Goal: Task Accomplishment & Management: Use online tool/utility

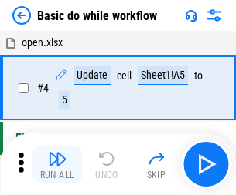
click at [57, 165] on img "button" at bounding box center [57, 159] width 19 height 19
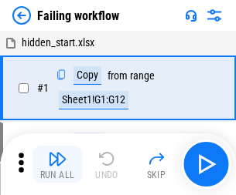
click at [57, 165] on img "button" at bounding box center [57, 159] width 19 height 19
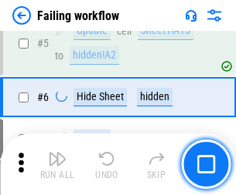
scroll to position [327, 0]
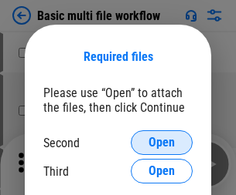
click at [161, 143] on span "Open" at bounding box center [161, 143] width 26 height 12
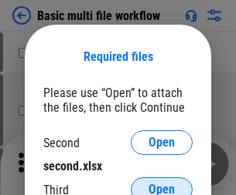
click at [161, 184] on span "Open" at bounding box center [161, 190] width 26 height 12
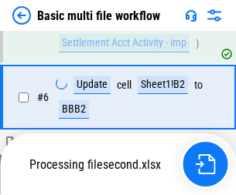
scroll to position [426, 0]
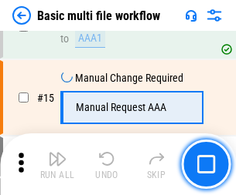
click at [57, 165] on img "button" at bounding box center [57, 159] width 19 height 19
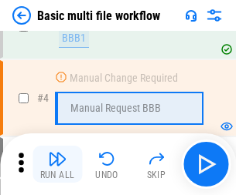
click at [57, 165] on img "button" at bounding box center [57, 159] width 19 height 19
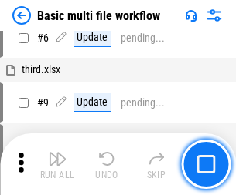
click at [57, 165] on img "button" at bounding box center [57, 159] width 19 height 19
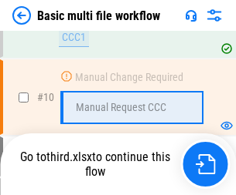
scroll to position [724, 0]
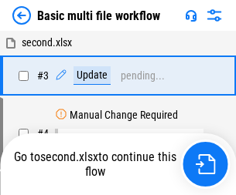
scroll to position [63, 0]
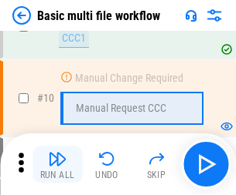
click at [57, 165] on img "button" at bounding box center [57, 159] width 19 height 19
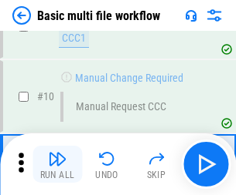
click at [57, 165] on img "button" at bounding box center [57, 159] width 19 height 19
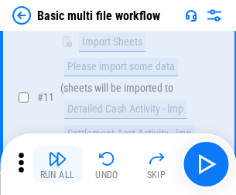
scroll to position [724, 0]
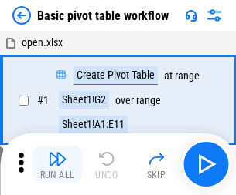
click at [57, 165] on img "button" at bounding box center [57, 159] width 19 height 19
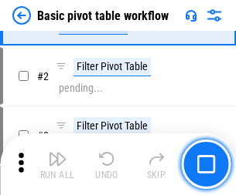
scroll to position [370, 0]
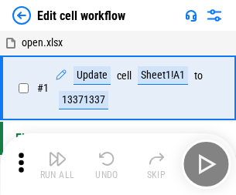
click at [57, 165] on img "button" at bounding box center [57, 159] width 19 height 19
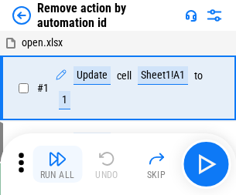
click at [57, 165] on img "button" at bounding box center [57, 159] width 19 height 19
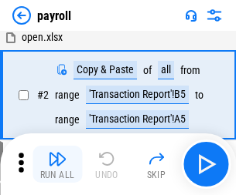
click at [57, 165] on img "button" at bounding box center [57, 159] width 19 height 19
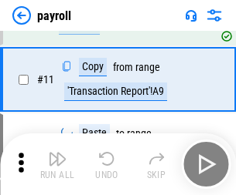
scroll to position [112, 0]
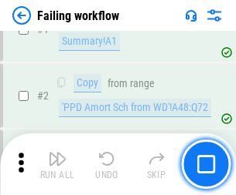
scroll to position [249, 0]
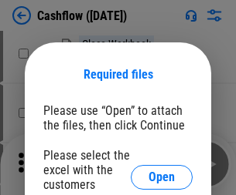
scroll to position [168, 0]
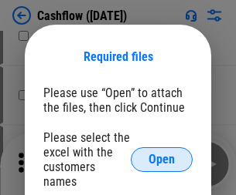
click at [161, 154] on span "Open" at bounding box center [161, 160] width 26 height 12
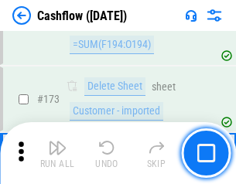
scroll to position [1635, 0]
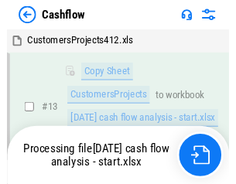
scroll to position [232, 0]
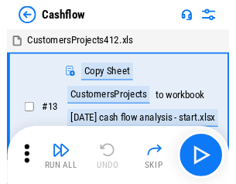
scroll to position [18, 0]
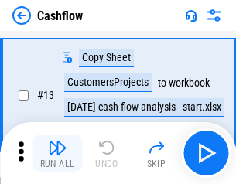
click at [57, 153] on img "button" at bounding box center [57, 147] width 19 height 19
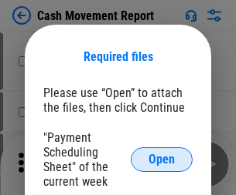
click at [161, 160] on span "Open" at bounding box center [161, 160] width 26 height 12
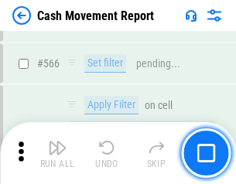
scroll to position [7079, 0]
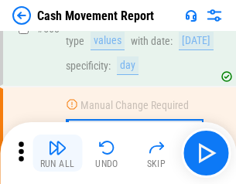
click at [57, 153] on img "button" at bounding box center [57, 147] width 19 height 19
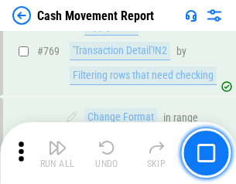
scroll to position [8583, 0]
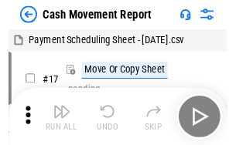
scroll to position [28, 0]
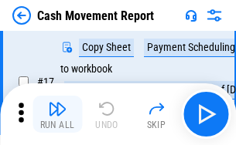
click at [57, 114] on img "button" at bounding box center [57, 109] width 19 height 19
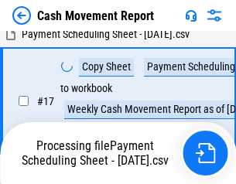
scroll to position [321, 0]
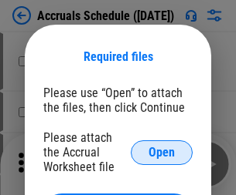
click at [161, 152] on span "Open" at bounding box center [161, 153] width 26 height 12
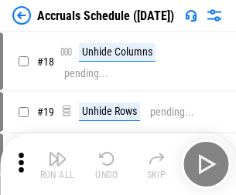
scroll to position [148, 0]
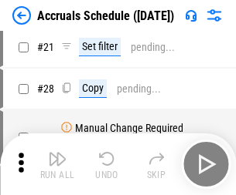
click at [57, 165] on img "button" at bounding box center [57, 159] width 19 height 19
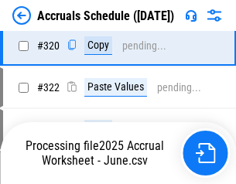
scroll to position [2873, 0]
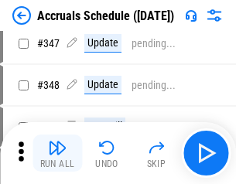
click at [57, 153] on img "button" at bounding box center [57, 147] width 19 height 19
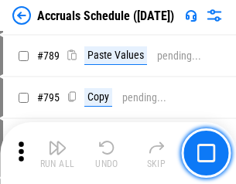
scroll to position [6488, 0]
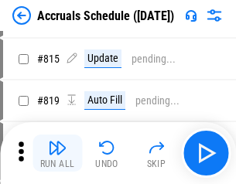
click at [57, 153] on img "button" at bounding box center [57, 147] width 19 height 19
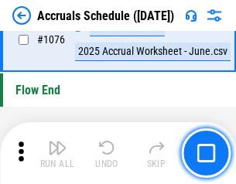
scroll to position [9251, 0]
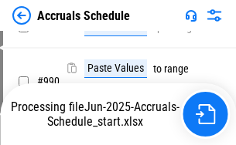
scroll to position [7705, 0]
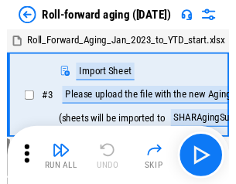
scroll to position [2, 0]
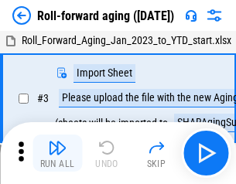
click at [57, 153] on img "button" at bounding box center [57, 147] width 19 height 19
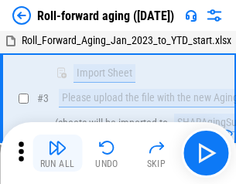
click at [57, 153] on img "button" at bounding box center [57, 147] width 19 height 19
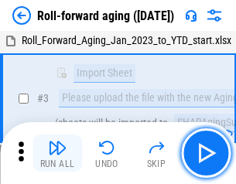
scroll to position [100, 0]
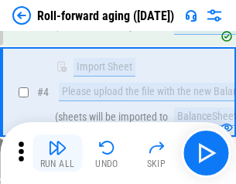
click at [57, 153] on img "button" at bounding box center [57, 147] width 19 height 19
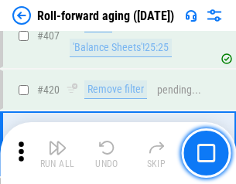
scroll to position [5356, 0]
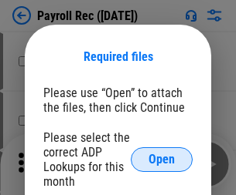
click at [161, 160] on span "Open" at bounding box center [161, 160] width 26 height 12
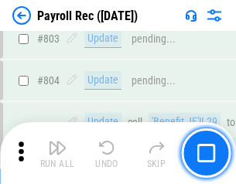
scroll to position [9813, 0]
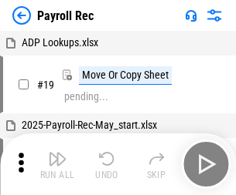
click at [57, 165] on img "button" at bounding box center [57, 159] width 19 height 19
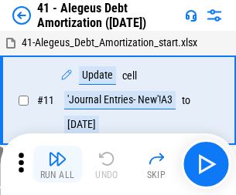
click at [57, 165] on img "button" at bounding box center [57, 159] width 19 height 19
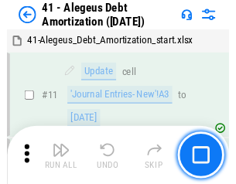
scroll to position [191, 0]
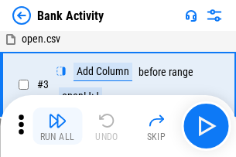
click at [57, 126] on img "button" at bounding box center [57, 120] width 19 height 19
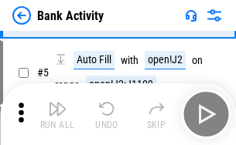
scroll to position [82, 0]
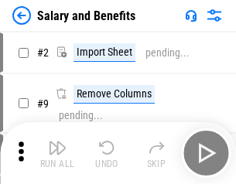
scroll to position [21, 0]
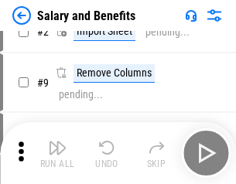
click at [57, 153] on img "button" at bounding box center [57, 147] width 19 height 19
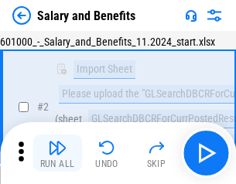
click at [57, 153] on img "button" at bounding box center [57, 147] width 19 height 19
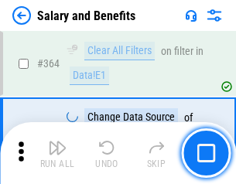
scroll to position [7274, 0]
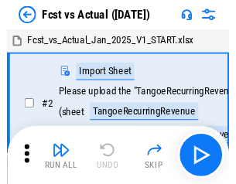
scroll to position [20, 0]
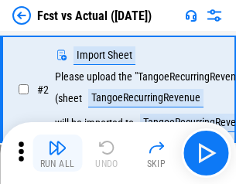
click at [57, 153] on img "button" at bounding box center [57, 147] width 19 height 19
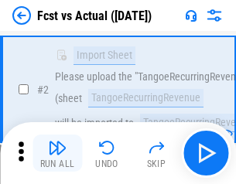
click at [57, 153] on img "button" at bounding box center [57, 147] width 19 height 19
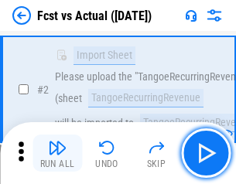
scroll to position [144, 0]
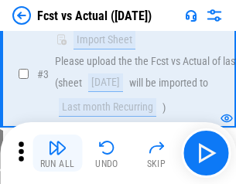
click at [57, 153] on img "button" at bounding box center [57, 147] width 19 height 19
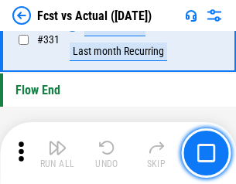
scroll to position [7393, 0]
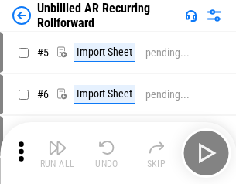
scroll to position [33, 0]
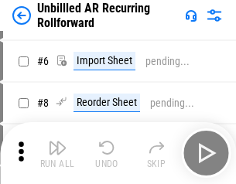
click at [57, 153] on img "button" at bounding box center [57, 147] width 19 height 19
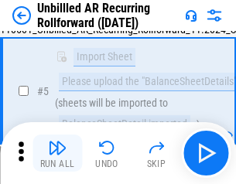
click at [57, 153] on img "button" at bounding box center [57, 147] width 19 height 19
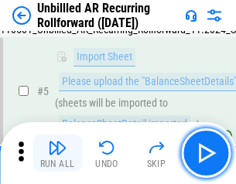
scroll to position [145, 0]
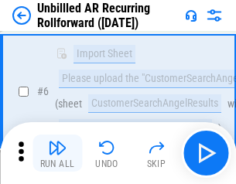
click at [57, 153] on img "button" at bounding box center [57, 147] width 19 height 19
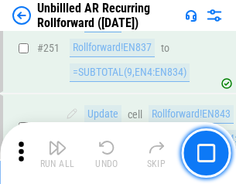
scroll to position [5246, 0]
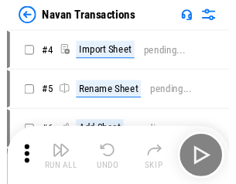
scroll to position [25, 0]
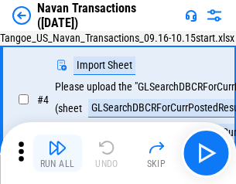
click at [57, 153] on img "button" at bounding box center [57, 147] width 19 height 19
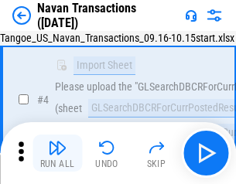
click at [57, 153] on img "button" at bounding box center [57, 147] width 19 height 19
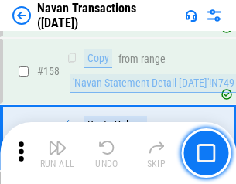
scroll to position [5008, 0]
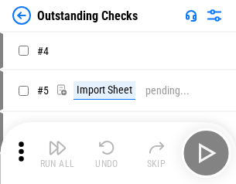
click at [57, 153] on img "button" at bounding box center [57, 147] width 19 height 19
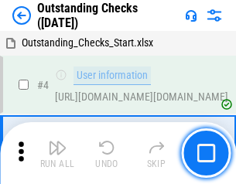
scroll to position [65, 0]
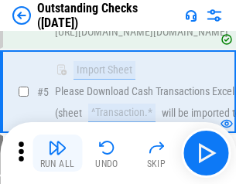
click at [57, 153] on img "button" at bounding box center [57, 147] width 19 height 19
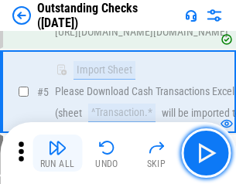
scroll to position [161, 0]
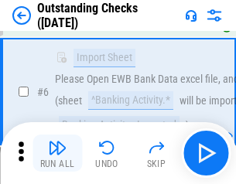
click at [57, 153] on img "button" at bounding box center [57, 147] width 19 height 19
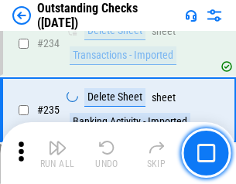
scroll to position [4690, 0]
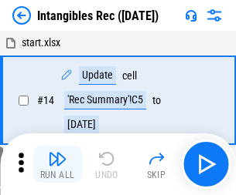
click at [57, 165] on img "button" at bounding box center [57, 159] width 19 height 19
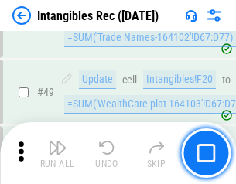
scroll to position [602, 0]
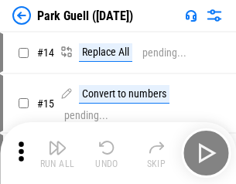
click at [57, 153] on img "button" at bounding box center [57, 147] width 19 height 19
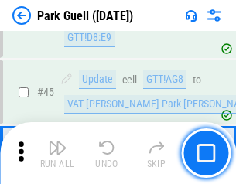
scroll to position [1932, 0]
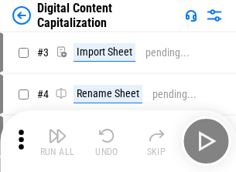
click at [57, 130] on img "button" at bounding box center [57, 136] width 19 height 19
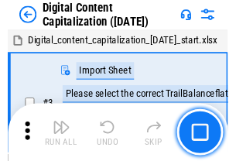
scroll to position [45, 0]
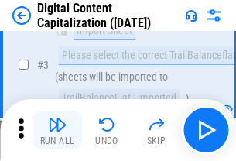
click at [57, 130] on img "button" at bounding box center [57, 124] width 19 height 19
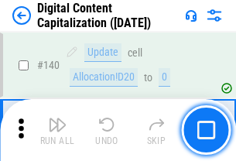
scroll to position [1638, 0]
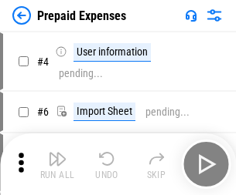
click at [57, 153] on img "button" at bounding box center [57, 159] width 19 height 19
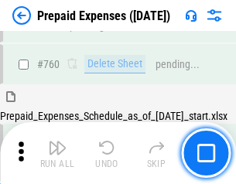
scroll to position [4281, 0]
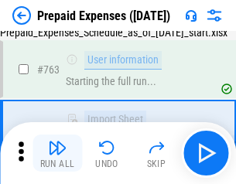
click at [57, 153] on img "button" at bounding box center [57, 147] width 19 height 19
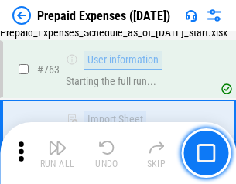
scroll to position [4372, 0]
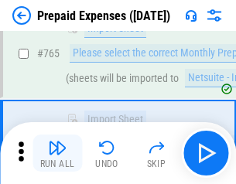
click at [57, 153] on img "button" at bounding box center [57, 147] width 19 height 19
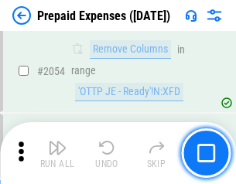
scroll to position [16145, 0]
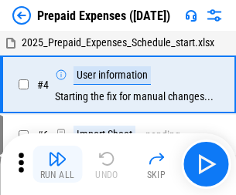
click at [57, 165] on img "button" at bounding box center [57, 159] width 19 height 19
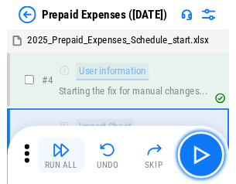
scroll to position [68, 0]
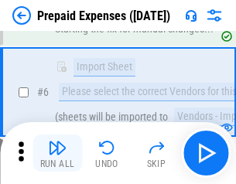
click at [57, 153] on img "button" at bounding box center [57, 147] width 19 height 19
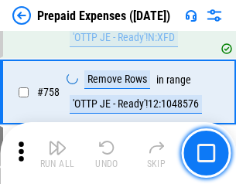
scroll to position [5503, 0]
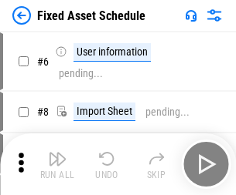
click at [57, 165] on img "button" at bounding box center [57, 159] width 19 height 19
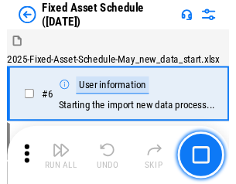
scroll to position [83, 0]
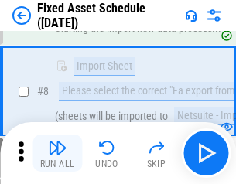
click at [57, 153] on img "button" at bounding box center [57, 147] width 19 height 19
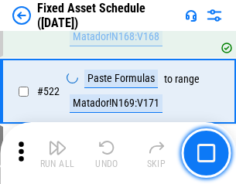
scroll to position [5368, 0]
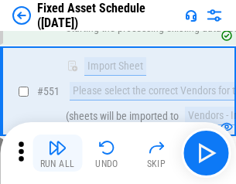
click at [57, 153] on img "button" at bounding box center [57, 147] width 19 height 19
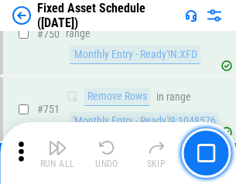
scroll to position [7530, 0]
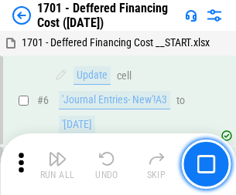
scroll to position [185, 0]
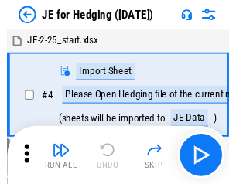
scroll to position [2, 0]
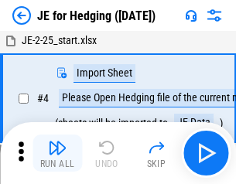
click at [57, 153] on img "button" at bounding box center [57, 147] width 19 height 19
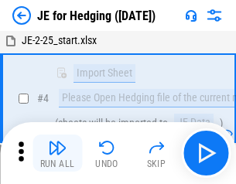
click at [57, 153] on img "button" at bounding box center [57, 147] width 19 height 19
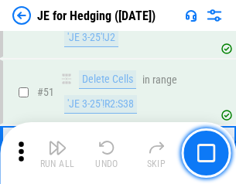
scroll to position [1000, 0]
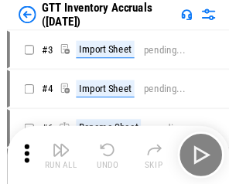
scroll to position [2, 0]
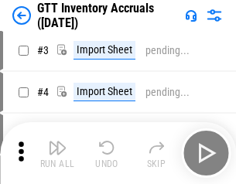
click at [57, 153] on img "button" at bounding box center [57, 147] width 19 height 19
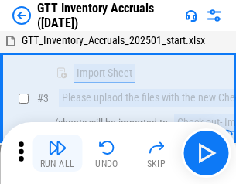
click at [57, 153] on img "button" at bounding box center [57, 147] width 19 height 19
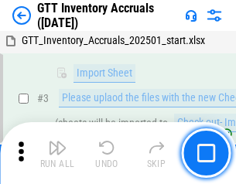
scroll to position [100, 0]
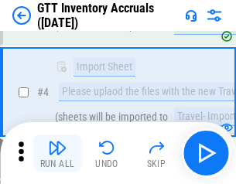
click at [57, 153] on img "button" at bounding box center [57, 147] width 19 height 19
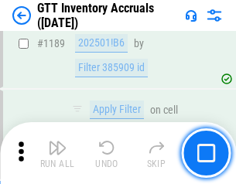
scroll to position [12613, 0]
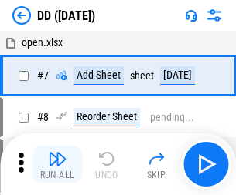
click at [57, 165] on img "button" at bounding box center [57, 159] width 19 height 19
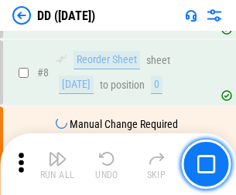
scroll to position [149, 0]
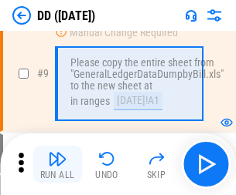
click at [57, 165] on img "button" at bounding box center [57, 159] width 19 height 19
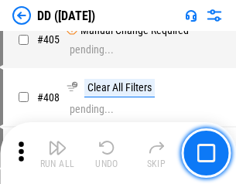
scroll to position [6911, 0]
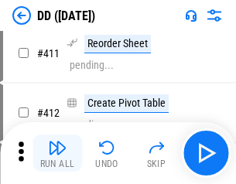
click at [57, 153] on img "button" at bounding box center [57, 147] width 19 height 19
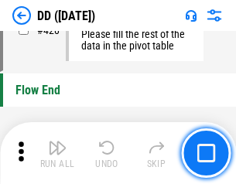
scroll to position [7393, 0]
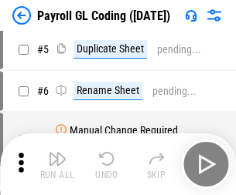
click at [57, 165] on img "button" at bounding box center [57, 159] width 19 height 19
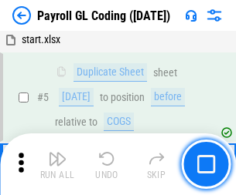
scroll to position [185, 0]
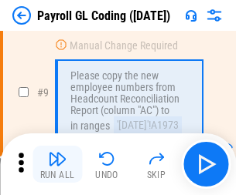
click at [57, 165] on img "button" at bounding box center [57, 159] width 19 height 19
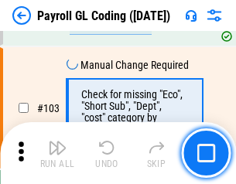
scroll to position [3624, 0]
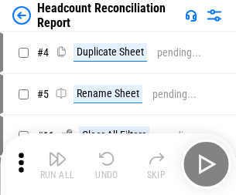
click at [57, 165] on img "button" at bounding box center [57, 159] width 19 height 19
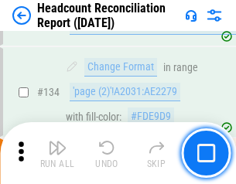
scroll to position [1857, 0]
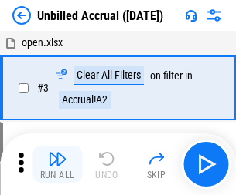
click at [57, 165] on img "button" at bounding box center [57, 159] width 19 height 19
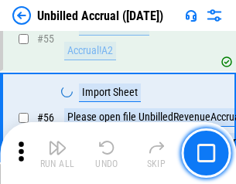
scroll to position [1613, 0]
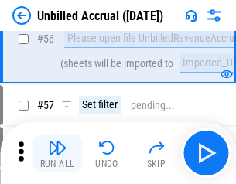
click at [57, 153] on img "button" at bounding box center [57, 147] width 19 height 19
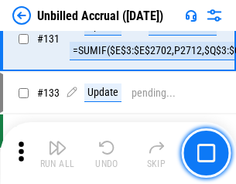
scroll to position [4601, 0]
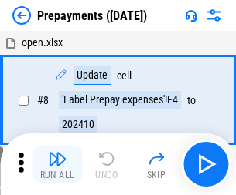
click at [57, 165] on img "button" at bounding box center [57, 159] width 19 height 19
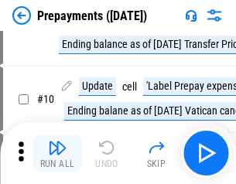
scroll to position [97, 0]
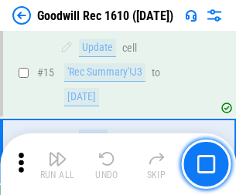
scroll to position [264, 0]
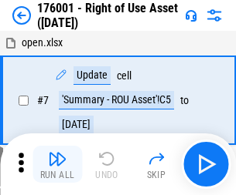
click at [57, 165] on img "button" at bounding box center [57, 159] width 19 height 19
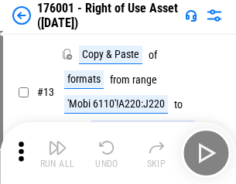
scroll to position [100, 0]
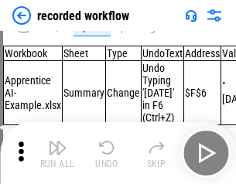
click at [57, 153] on img "button" at bounding box center [57, 147] width 19 height 19
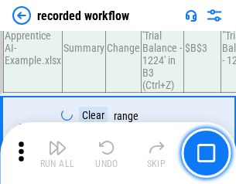
scroll to position [4828, 0]
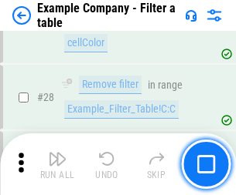
scroll to position [1413, 0]
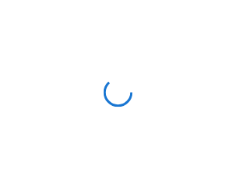
scroll to position [24, 0]
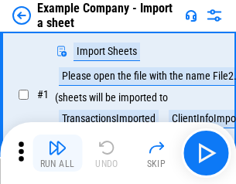
click at [57, 153] on img "button" at bounding box center [57, 147] width 19 height 19
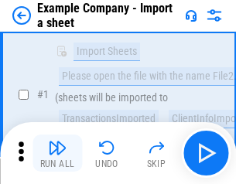
click at [57, 153] on img "button" at bounding box center [57, 147] width 19 height 19
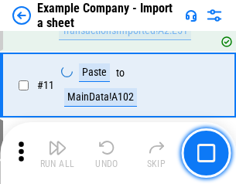
scroll to position [341, 0]
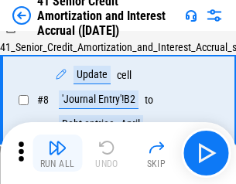
click at [57, 153] on img "button" at bounding box center [57, 147] width 19 height 19
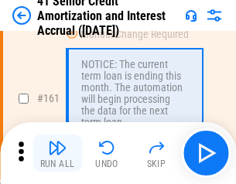
click at [57, 153] on img "button" at bounding box center [57, 147] width 19 height 19
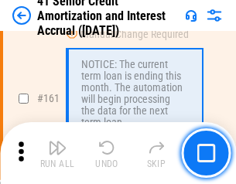
scroll to position [1652, 0]
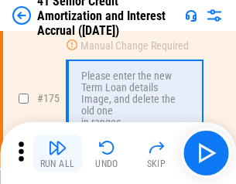
click at [57, 153] on img "button" at bounding box center [57, 147] width 19 height 19
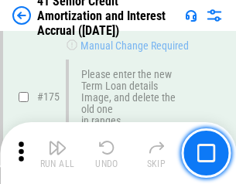
scroll to position [1809, 0]
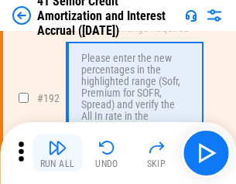
click at [57, 153] on img "button" at bounding box center [57, 147] width 19 height 19
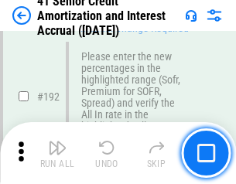
scroll to position [1971, 0]
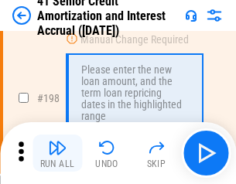
click at [57, 153] on img "button" at bounding box center [57, 147] width 19 height 19
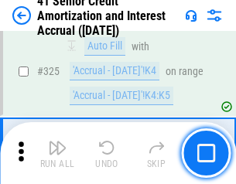
scroll to position [3946, 0]
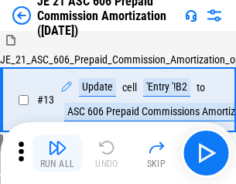
click at [57, 153] on img "button" at bounding box center [57, 147] width 19 height 19
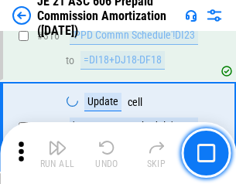
scroll to position [2884, 0]
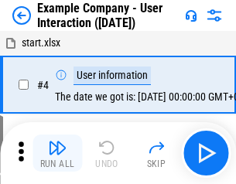
click at [57, 153] on img "button" at bounding box center [57, 147] width 19 height 19
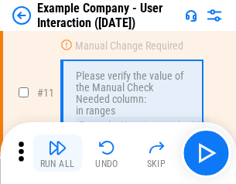
click at [57, 153] on img "button" at bounding box center [57, 147] width 19 height 19
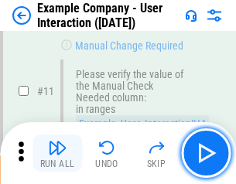
scroll to position [334, 0]
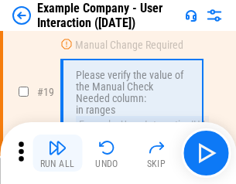
click at [57, 153] on img "button" at bounding box center [57, 147] width 19 height 19
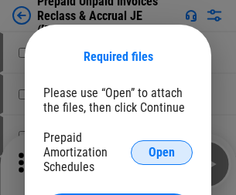
click at [161, 152] on span "Open" at bounding box center [161, 153] width 26 height 12
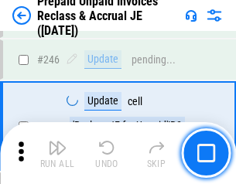
scroll to position [2085, 0]
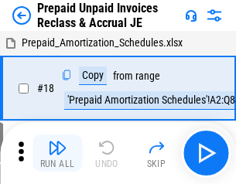
click at [57, 153] on img "button" at bounding box center [57, 147] width 19 height 19
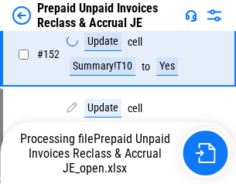
scroll to position [1186, 0]
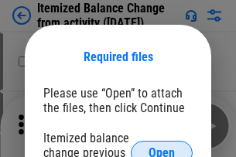
click at [161, 147] on span "Open" at bounding box center [161, 153] width 26 height 12
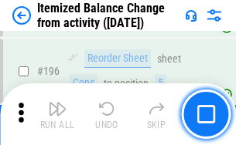
scroll to position [2973, 0]
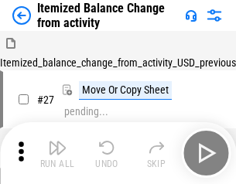
scroll to position [24, 0]
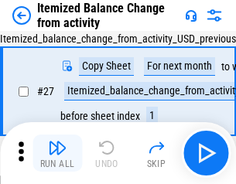
click at [57, 153] on img "button" at bounding box center [57, 147] width 19 height 19
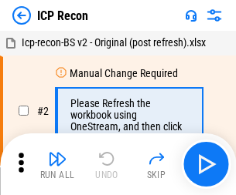
scroll to position [7, 0]
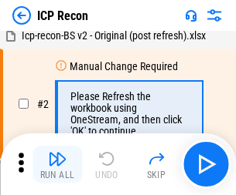
click at [57, 165] on img "button" at bounding box center [57, 159] width 19 height 19
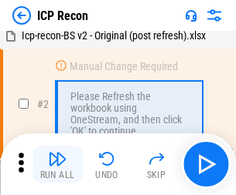
click at [57, 165] on img "button" at bounding box center [57, 159] width 19 height 19
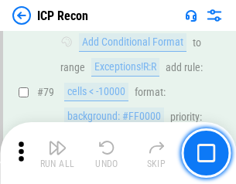
scroll to position [1514, 0]
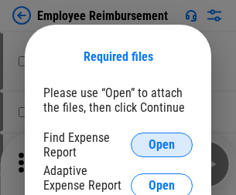
click at [161, 145] on span "Open" at bounding box center [161, 145] width 26 height 12
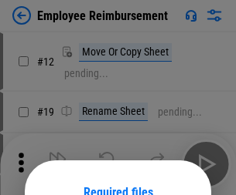
scroll to position [136, 0]
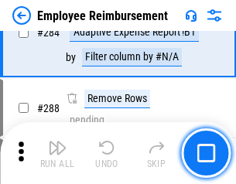
scroll to position [4198, 0]
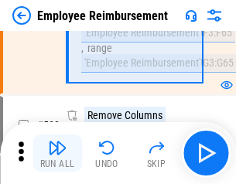
click at [57, 153] on img "button" at bounding box center [57, 147] width 19 height 19
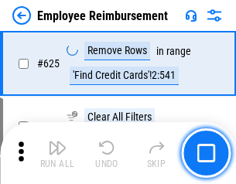
scroll to position [9248, 0]
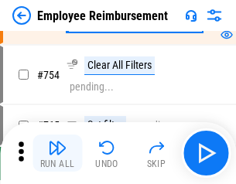
click at [57, 153] on img "button" at bounding box center [57, 147] width 19 height 19
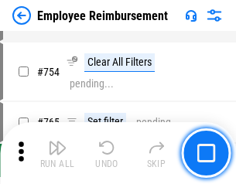
scroll to position [10836, 0]
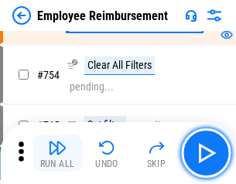
click at [57, 153] on img "button" at bounding box center [57, 147] width 19 height 19
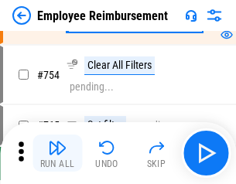
click at [57, 153] on img "button" at bounding box center [57, 147] width 19 height 19
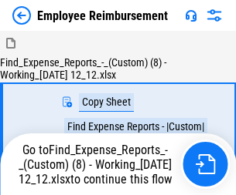
scroll to position [53, 0]
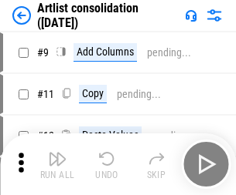
click at [57, 165] on img "button" at bounding box center [57, 159] width 19 height 19
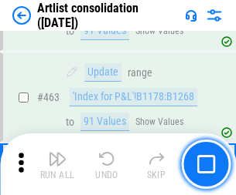
scroll to position [6763, 0]
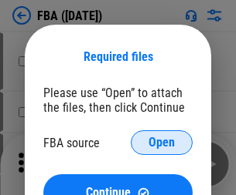
click at [161, 143] on span "Open" at bounding box center [161, 143] width 26 height 12
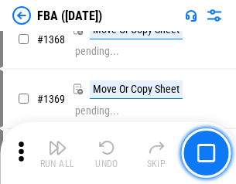
scroll to position [16588, 0]
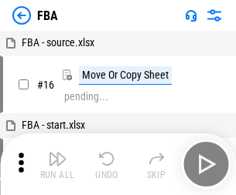
scroll to position [15, 0]
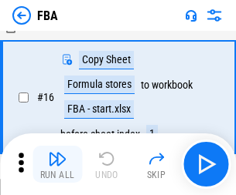
click at [57, 165] on img "button" at bounding box center [57, 159] width 19 height 19
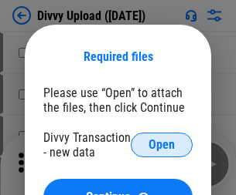
click at [161, 145] on span "Open" at bounding box center [161, 145] width 26 height 12
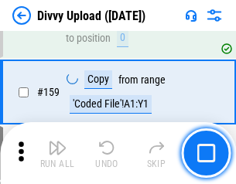
scroll to position [1599, 0]
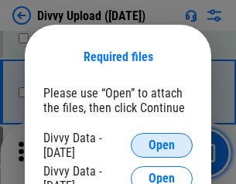
click at [161, 145] on span "Open" at bounding box center [161, 145] width 26 height 12
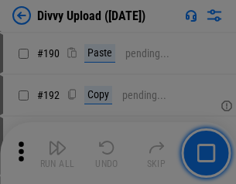
scroll to position [1949, 0]
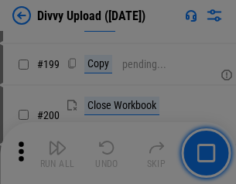
scroll to position [2246, 0]
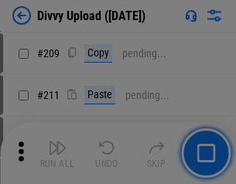
scroll to position [2624, 0]
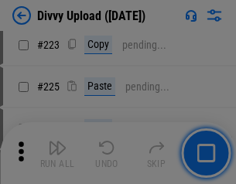
scroll to position [3082, 0]
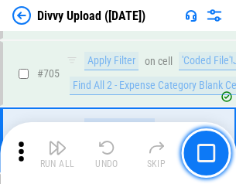
scroll to position [10566, 0]
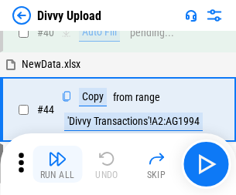
click at [57, 165] on img "button" at bounding box center [57, 159] width 19 height 19
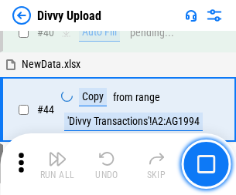
scroll to position [170, 0]
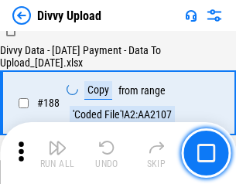
scroll to position [1818, 0]
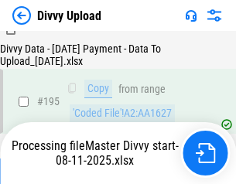
scroll to position [2159, 0]
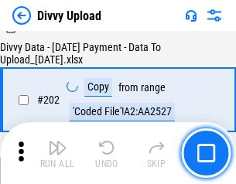
scroll to position [2499, 0]
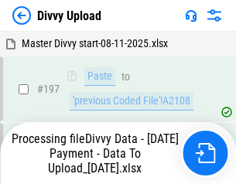
scroll to position [2410, 0]
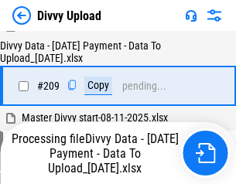
scroll to position [2840, 0]
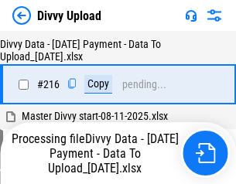
scroll to position [3180, 0]
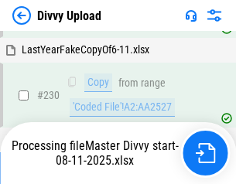
scroll to position [3833, 0]
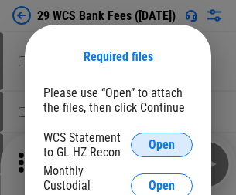
click at [161, 145] on span "Open" at bounding box center [161, 145] width 26 height 12
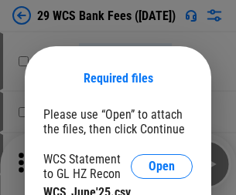
scroll to position [22, 0]
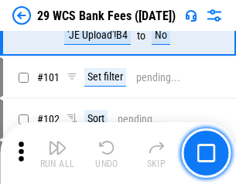
scroll to position [1505, 0]
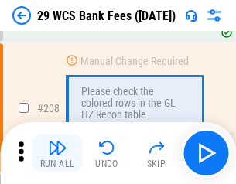
click at [57, 153] on img "button" at bounding box center [57, 147] width 19 height 19
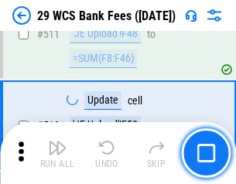
scroll to position [7771, 0]
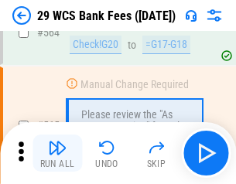
click at [57, 153] on img "button" at bounding box center [57, 147] width 19 height 19
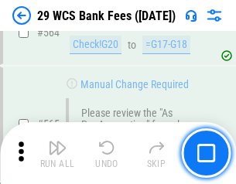
scroll to position [8353, 0]
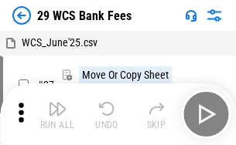
scroll to position [28, 0]
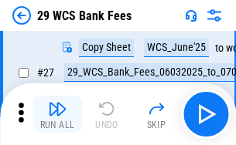
click at [57, 114] on img "button" at bounding box center [57, 109] width 19 height 19
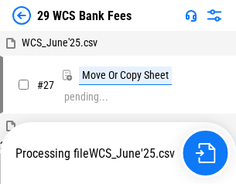
scroll to position [8, 0]
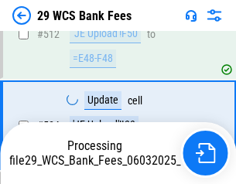
scroll to position [8153, 0]
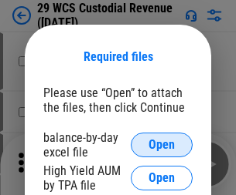
click at [161, 145] on span "Open" at bounding box center [161, 145] width 26 height 12
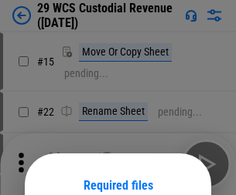
scroll to position [129, 0]
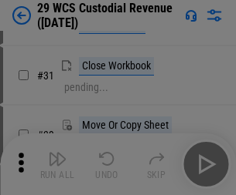
scroll to position [331, 0]
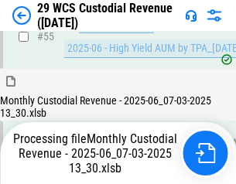
scroll to position [1158, 0]
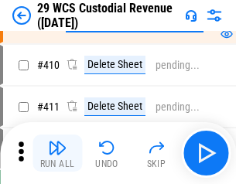
click at [57, 153] on img "button" at bounding box center [57, 147] width 19 height 19
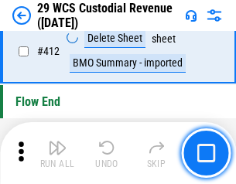
scroll to position [7376, 0]
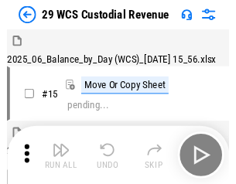
scroll to position [37, 0]
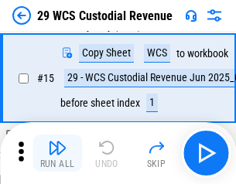
click at [57, 153] on img "button" at bounding box center [57, 147] width 19 height 19
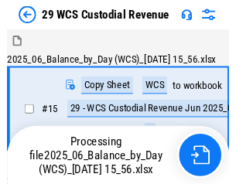
scroll to position [37, 0]
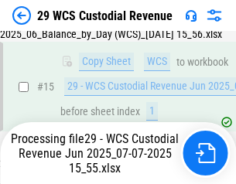
scroll to position [350, 0]
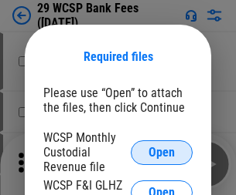
click at [161, 152] on span "Open" at bounding box center [161, 153] width 26 height 12
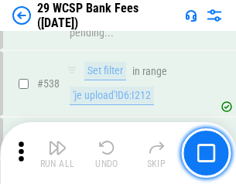
scroll to position [5934, 0]
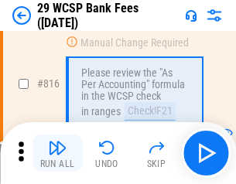
click at [57, 153] on img "button" at bounding box center [57, 147] width 19 height 19
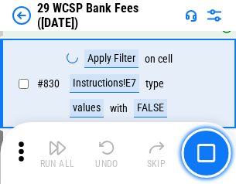
scroll to position [9800, 0]
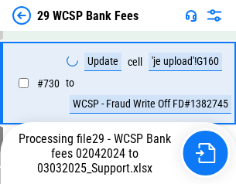
scroll to position [8728, 0]
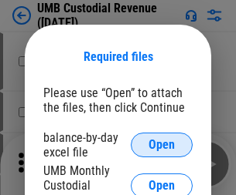
click at [161, 145] on span "Open" at bounding box center [161, 145] width 26 height 12
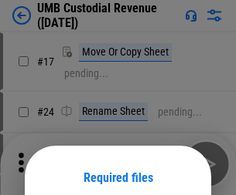
scroll to position [121, 0]
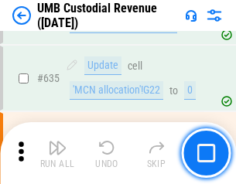
scroll to position [8083, 0]
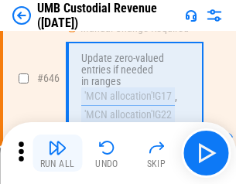
click at [57, 153] on img "button" at bounding box center [57, 147] width 19 height 19
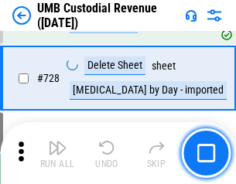
scroll to position [9528, 0]
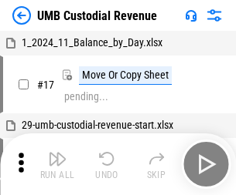
scroll to position [12, 0]
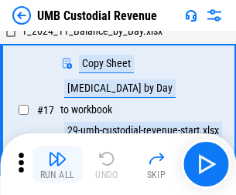
click at [57, 165] on img "button" at bounding box center [57, 159] width 19 height 19
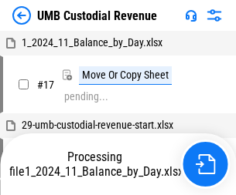
scroll to position [12, 0]
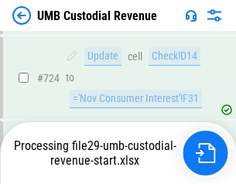
scroll to position [9426, 0]
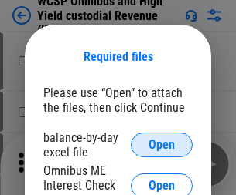
click at [161, 145] on span "Open" at bounding box center [161, 145] width 26 height 12
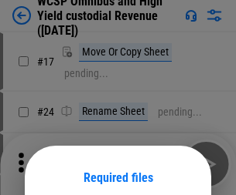
scroll to position [121, 0]
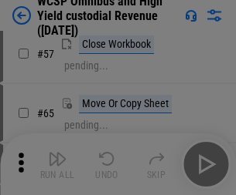
scroll to position [673, 0]
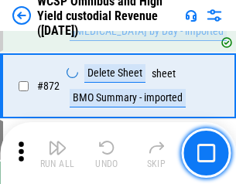
scroll to position [13072, 0]
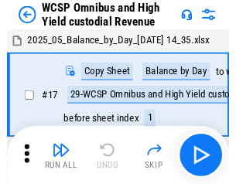
scroll to position [8, 0]
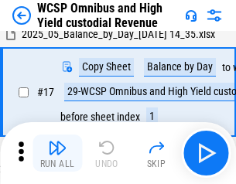
click at [57, 153] on img "button" at bounding box center [57, 147] width 19 height 19
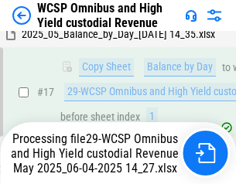
scroll to position [321, 0]
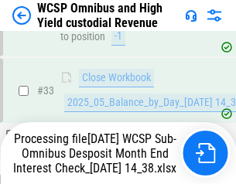
scroll to position [765, 0]
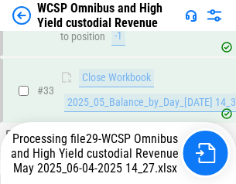
scroll to position [765, 0]
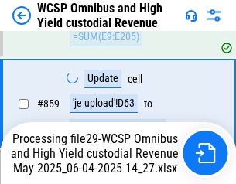
scroll to position [13037, 0]
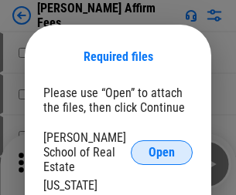
click at [161, 147] on span "Open" at bounding box center [161, 153] width 26 height 12
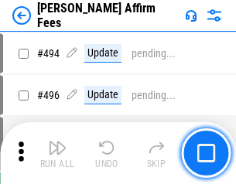
scroll to position [4200, 0]
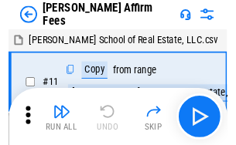
scroll to position [15, 0]
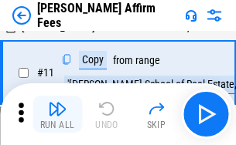
click at [57, 114] on img "button" at bounding box center [57, 109] width 19 height 19
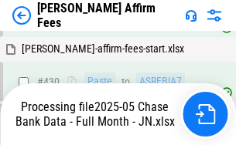
scroll to position [4051, 0]
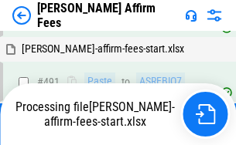
scroll to position [4140, 0]
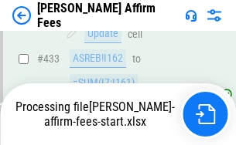
scroll to position [4051, 0]
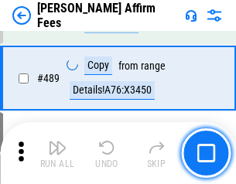
scroll to position [4031, 0]
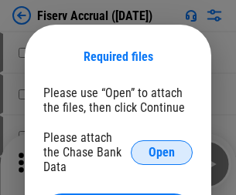
click at [161, 147] on span "Open" at bounding box center [161, 153] width 26 height 12
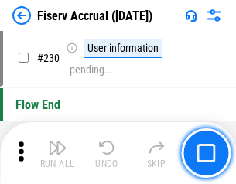
scroll to position [4894, 0]
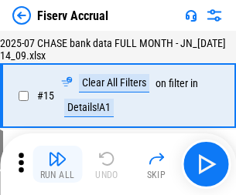
click at [57, 165] on img "button" at bounding box center [57, 159] width 19 height 19
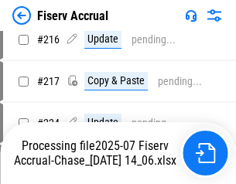
scroll to position [4687, 0]
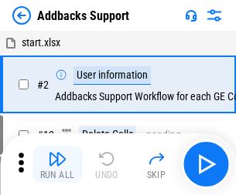
click at [57, 153] on img "button" at bounding box center [57, 159] width 19 height 19
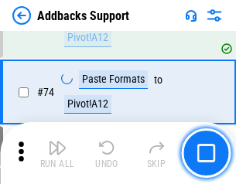
scroll to position [1124, 0]
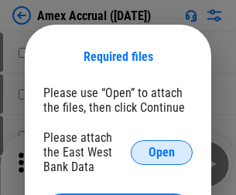
click at [161, 152] on span "Open" at bounding box center [161, 153] width 26 height 12
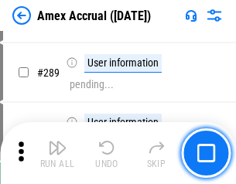
scroll to position [4229, 0]
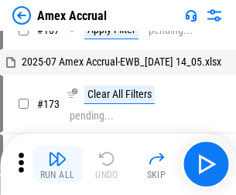
click at [57, 165] on img "button" at bounding box center [57, 159] width 19 height 19
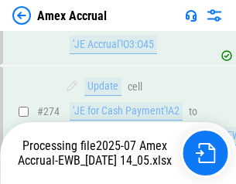
scroll to position [4503, 0]
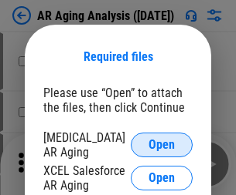
click at [161, 143] on span "Open" at bounding box center [161, 145] width 26 height 12
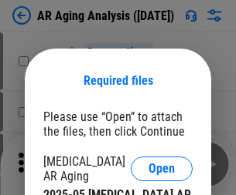
scroll to position [24, 0]
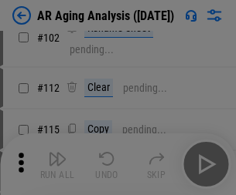
scroll to position [212, 0]
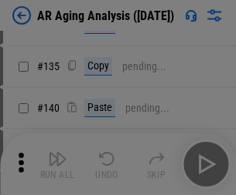
scroll to position [465, 0]
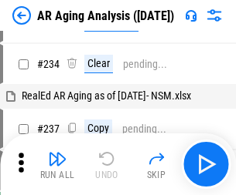
scroll to position [15, 0]
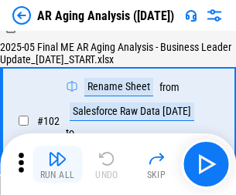
click at [57, 165] on img "button" at bounding box center [57, 159] width 19 height 19
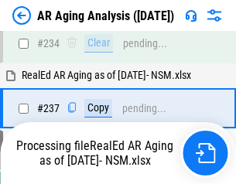
scroll to position [2394, 0]
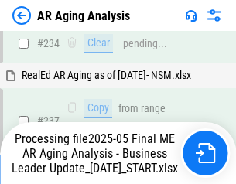
scroll to position [2376, 0]
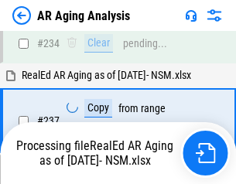
scroll to position [2440, 0]
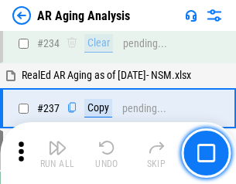
scroll to position [2376, 0]
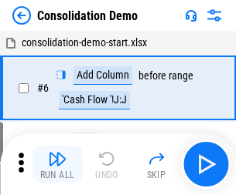
click at [57, 165] on img "button" at bounding box center [57, 159] width 19 height 19
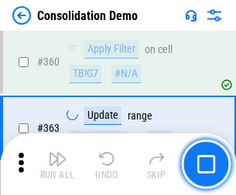
scroll to position [5177, 0]
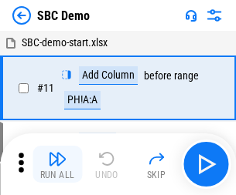
click at [57, 165] on img "button" at bounding box center [57, 159] width 19 height 19
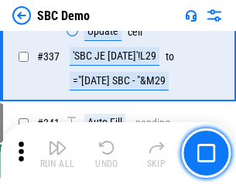
scroll to position [4063, 0]
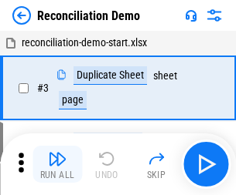
click at [57, 165] on img "button" at bounding box center [57, 159] width 19 height 19
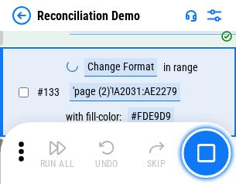
scroll to position [1834, 0]
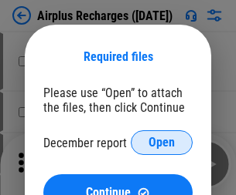
click at [161, 143] on span "Open" at bounding box center [161, 143] width 26 height 12
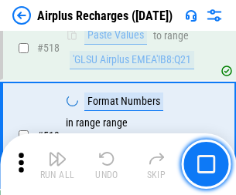
scroll to position [6646, 0]
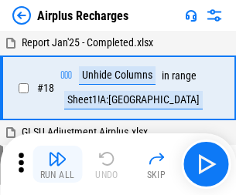
click at [57, 165] on img "button" at bounding box center [57, 159] width 19 height 19
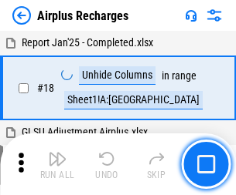
scroll to position [68, 0]
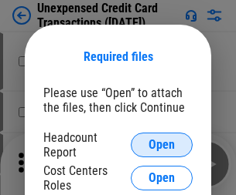
click at [161, 145] on span "Open" at bounding box center [161, 145] width 26 height 12
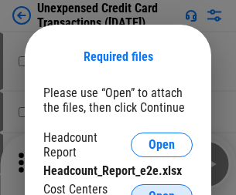
click at [161, 191] on span "Open" at bounding box center [161, 197] width 26 height 12
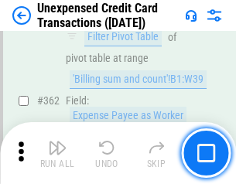
scroll to position [3972, 0]
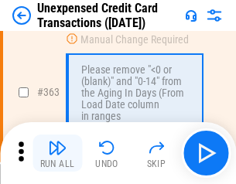
click at [57, 153] on img "button" at bounding box center [57, 147] width 19 height 19
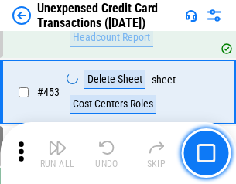
scroll to position [5268, 0]
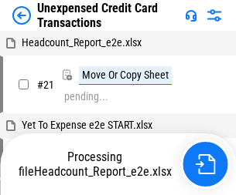
scroll to position [24, 0]
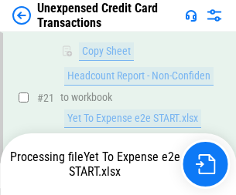
scroll to position [251, 0]
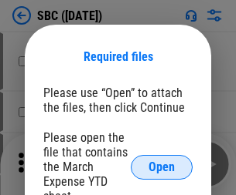
click at [161, 167] on span "Open" at bounding box center [161, 167] width 26 height 12
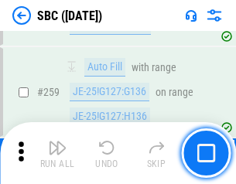
scroll to position [3018, 0]
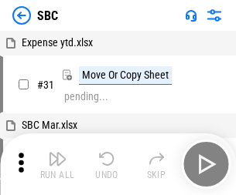
scroll to position [15, 0]
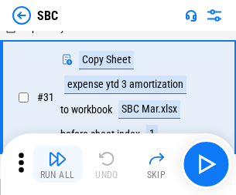
click at [57, 165] on img "button" at bounding box center [57, 159] width 19 height 19
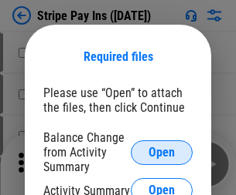
click at [161, 152] on span "Open" at bounding box center [161, 153] width 26 height 12
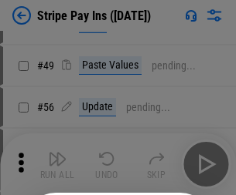
scroll to position [280, 0]
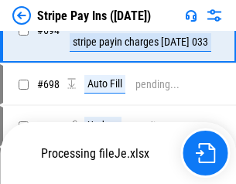
scroll to position [7746, 0]
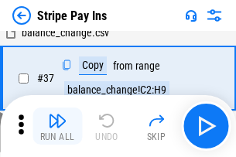
click at [57, 126] on img "button" at bounding box center [57, 120] width 19 height 19
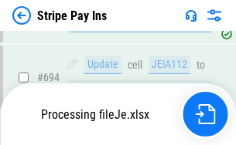
scroll to position [7646, 0]
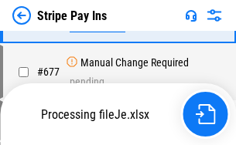
scroll to position [7416, 0]
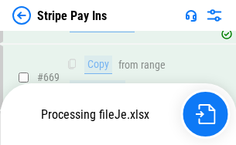
scroll to position [7349, 0]
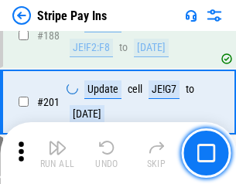
scroll to position [2200, 0]
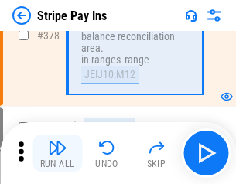
click at [57, 153] on img "button" at bounding box center [57, 147] width 19 height 19
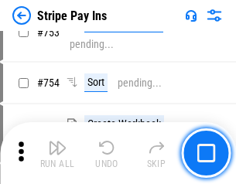
scroll to position [7954, 0]
